Goal: Find contact information: Find contact information

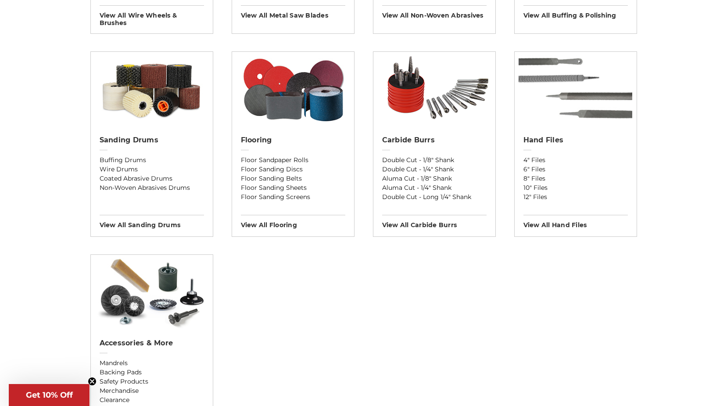
scroll to position [1009, 0]
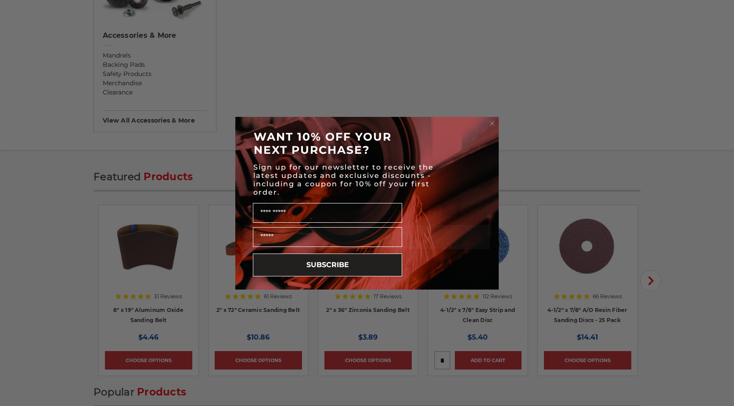
click at [492, 122] on icon "Close dialog" at bounding box center [492, 124] width 4 height 4
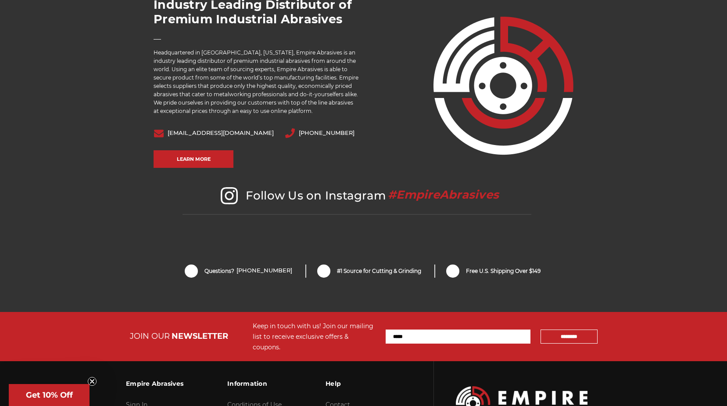
scroll to position [1843, 0]
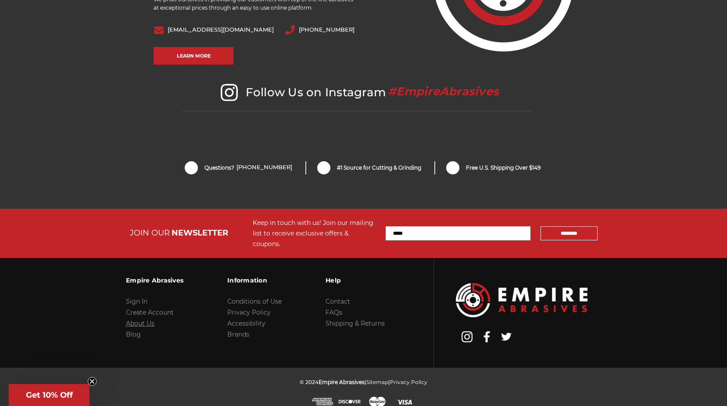
click at [142, 319] on link "About Us" at bounding box center [140, 323] width 29 height 8
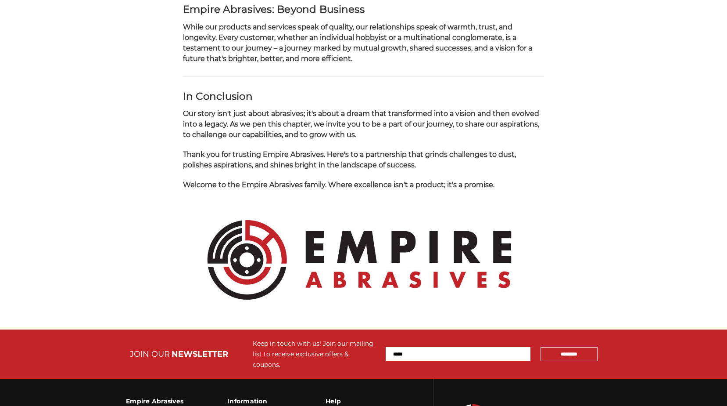
scroll to position [922, 0]
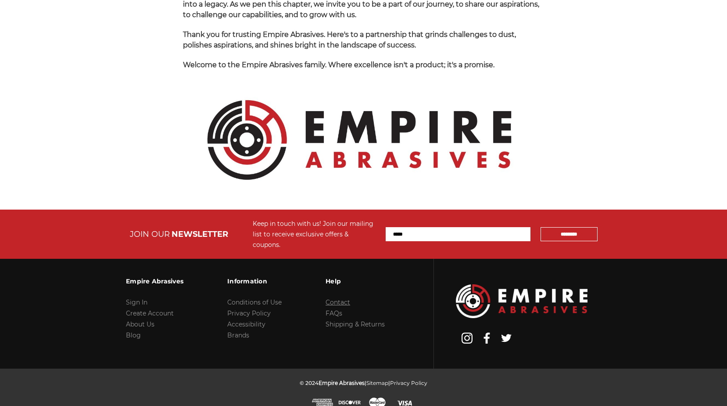
click at [337, 298] on link "Contact" at bounding box center [338, 302] width 25 height 8
